Goal: Check status: Check status

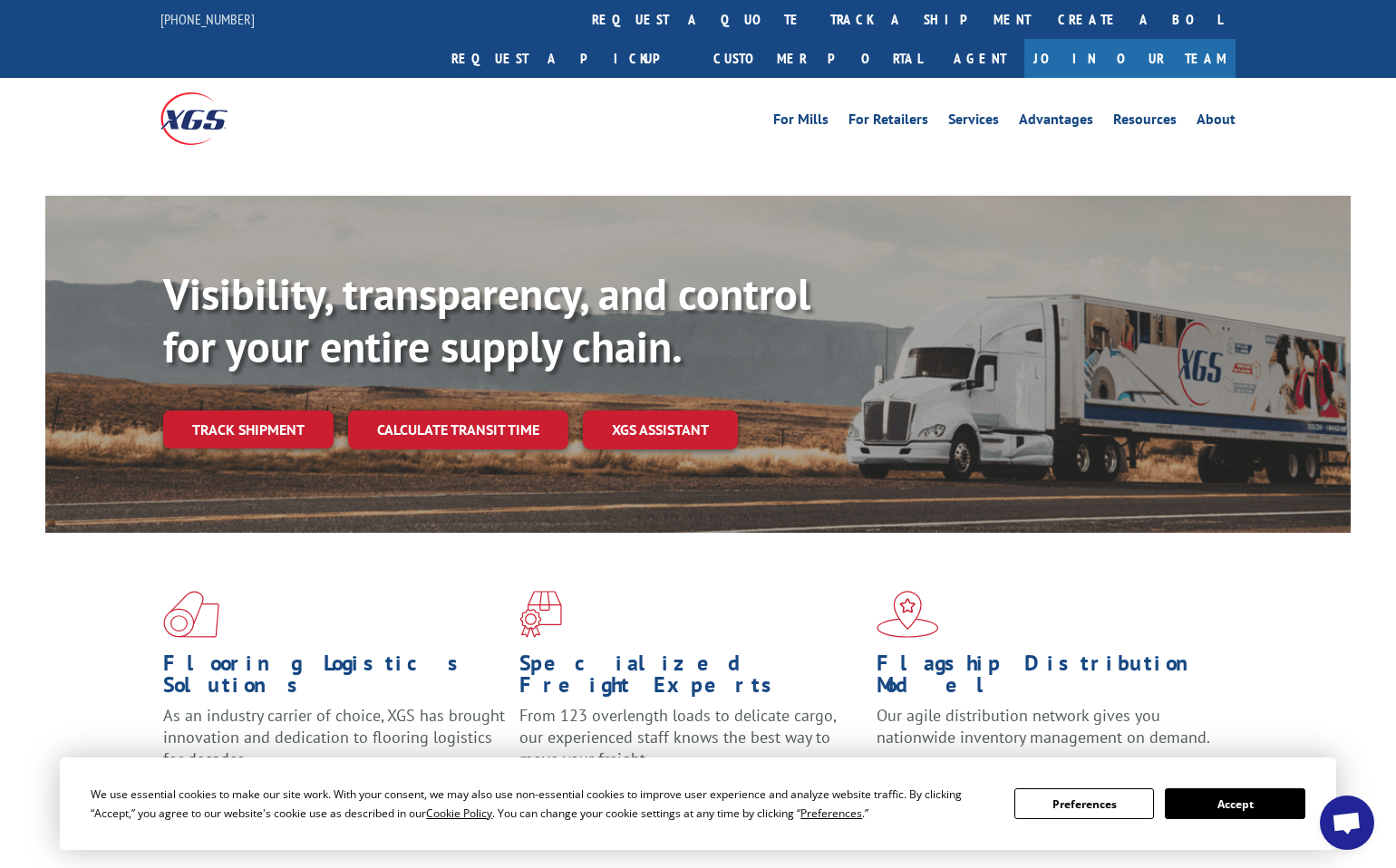
scroll to position [7085, 0]
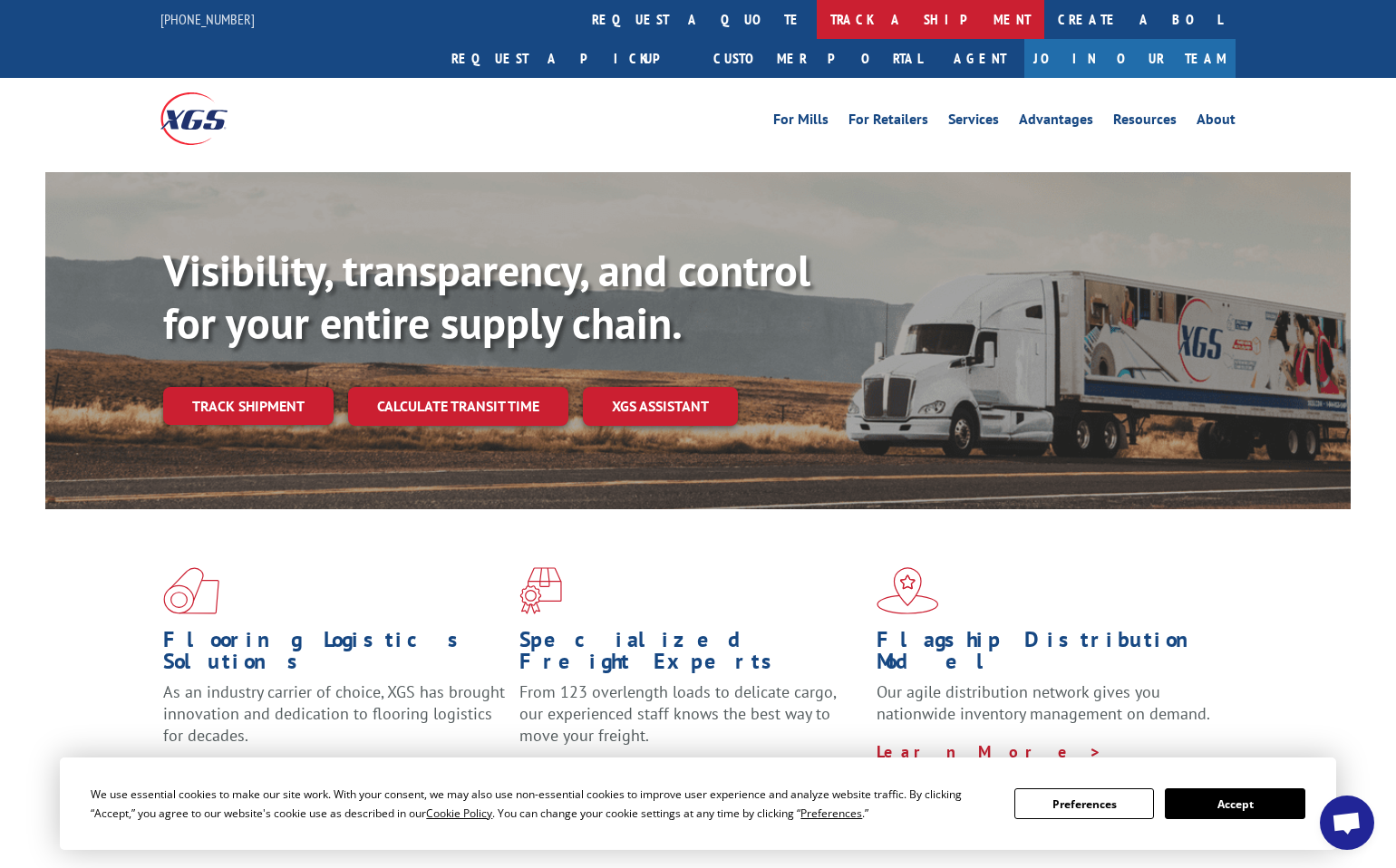
click at [817, 27] on link "track a shipment" at bounding box center [930, 19] width 228 height 39
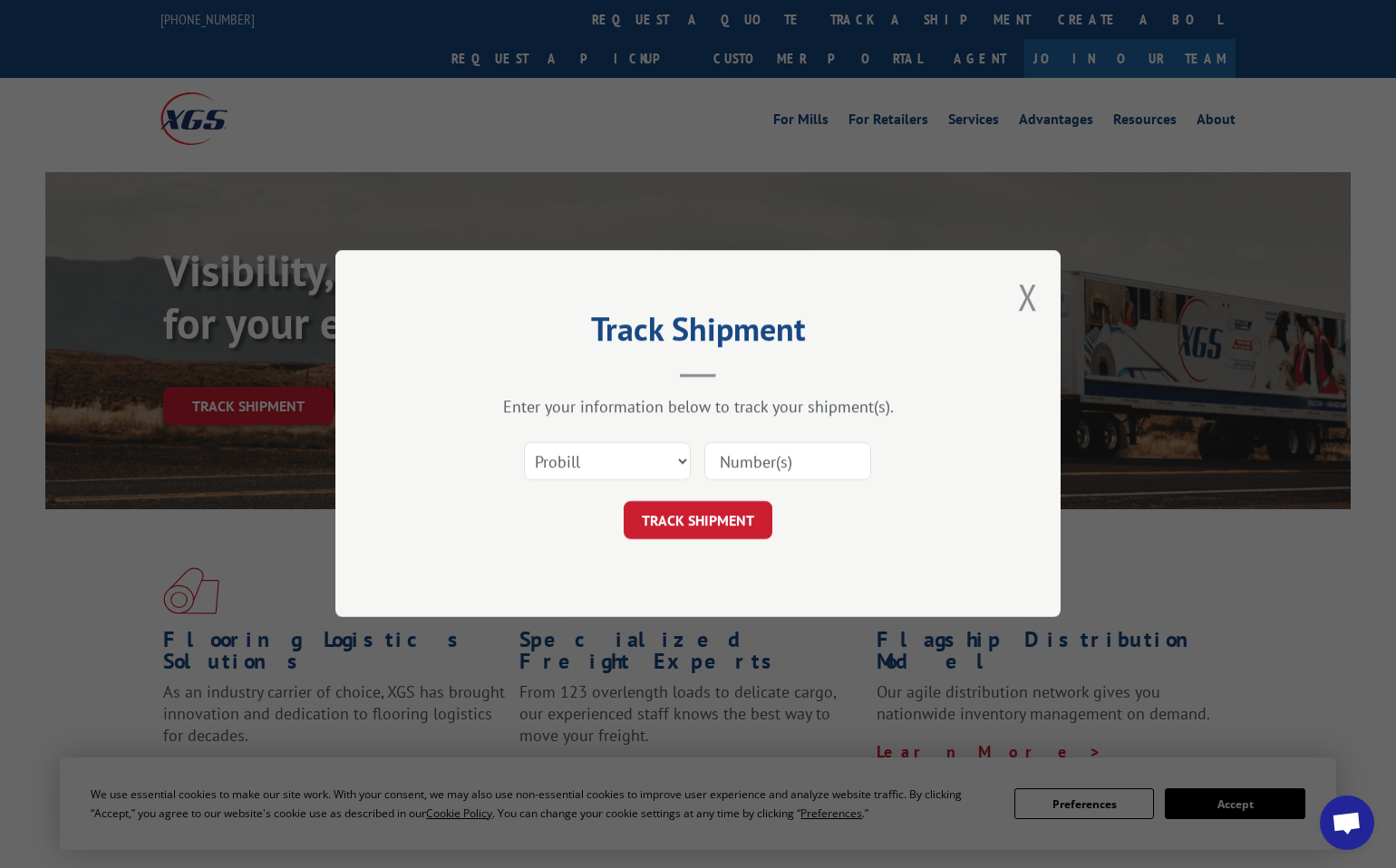
click at [759, 463] on input at bounding box center [788, 462] width 167 height 38
paste input "17501941"
type input "17501941"
click at [734, 518] on button "TRACK SHIPMENT" at bounding box center [698, 521] width 149 height 38
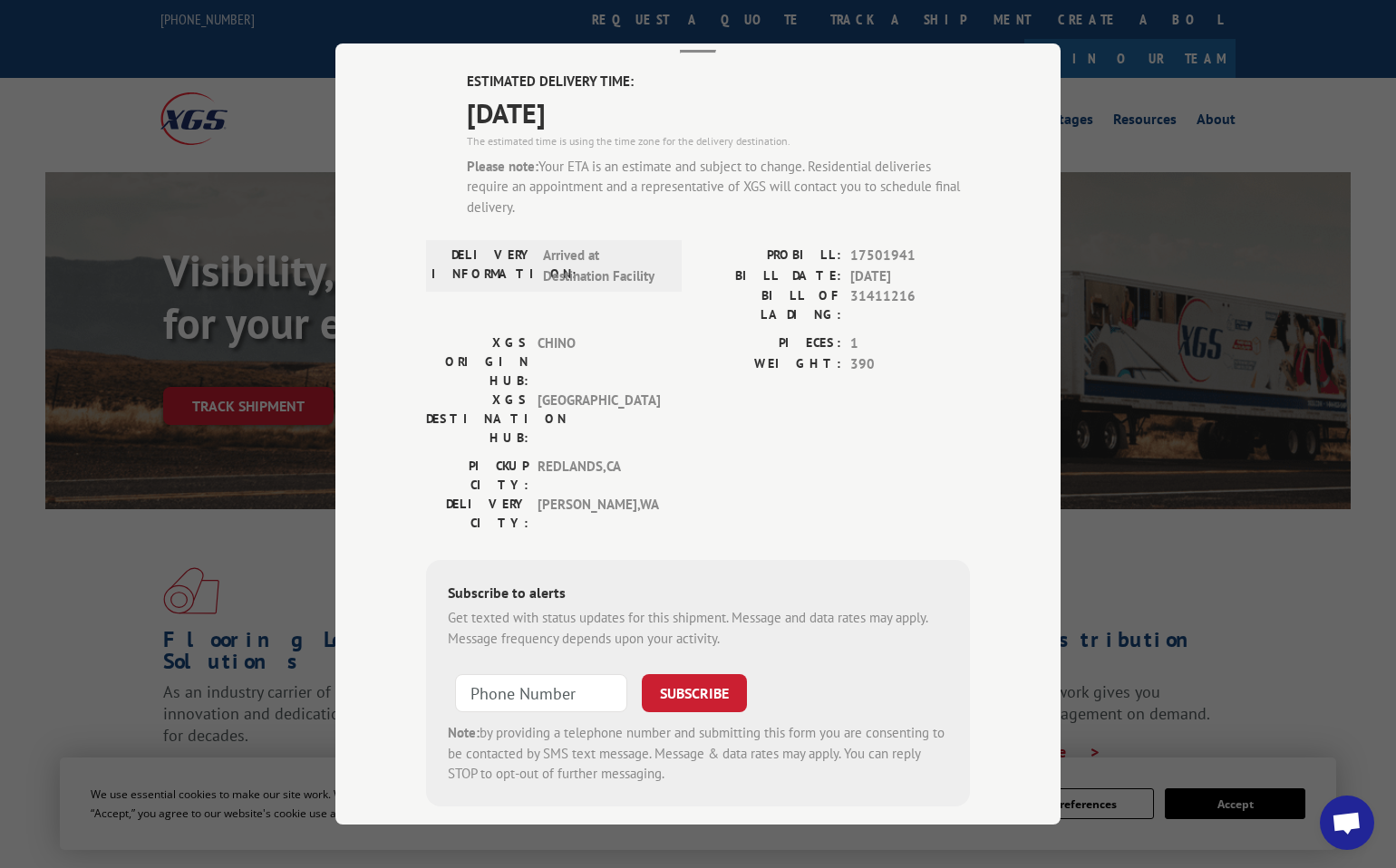
scroll to position [0, 0]
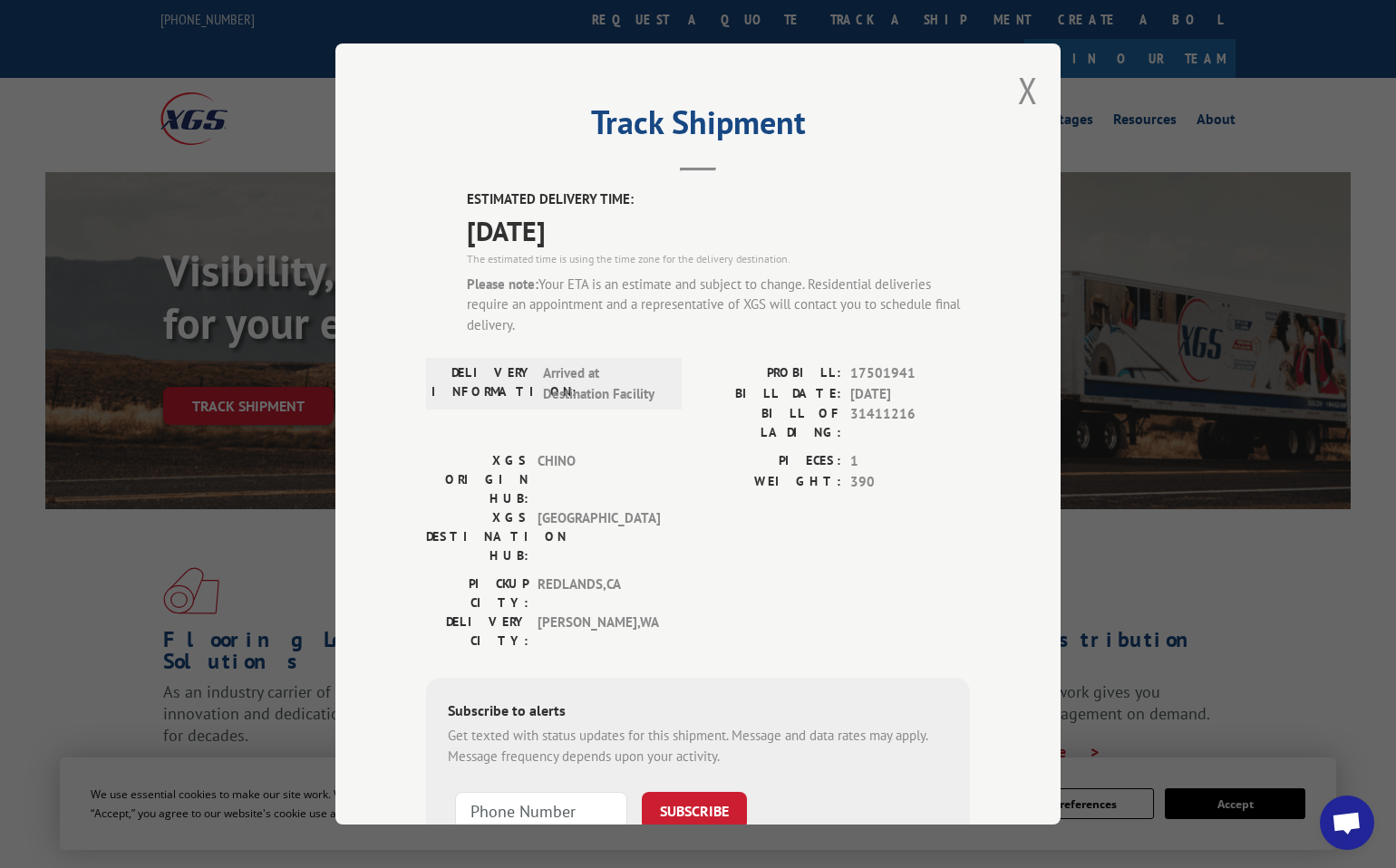
click at [1032, 102] on div "Track Shipment ESTIMATED DELIVERY TIME: [DATE] The estimated time is using the …" at bounding box center [697, 434] width 725 height 781
click at [1017, 85] on button "Close modal" at bounding box center [1027, 90] width 20 height 48
